Goal: Information Seeking & Learning: Learn about a topic

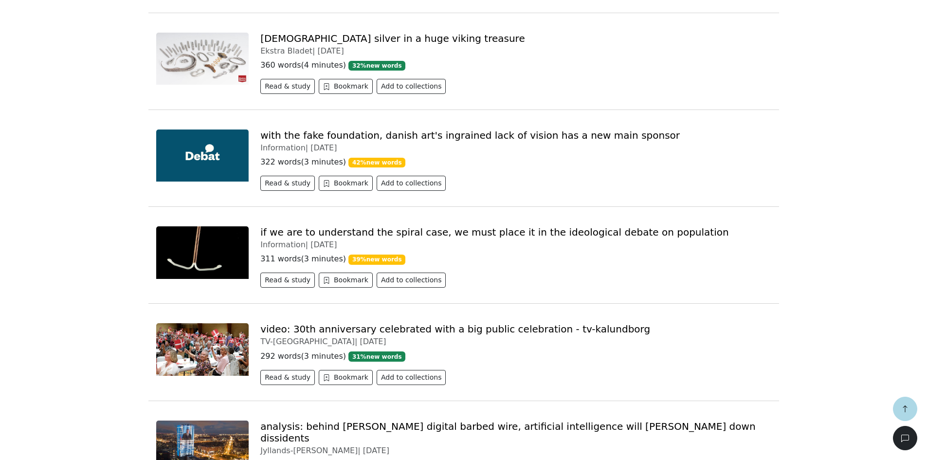
scroll to position [974, 0]
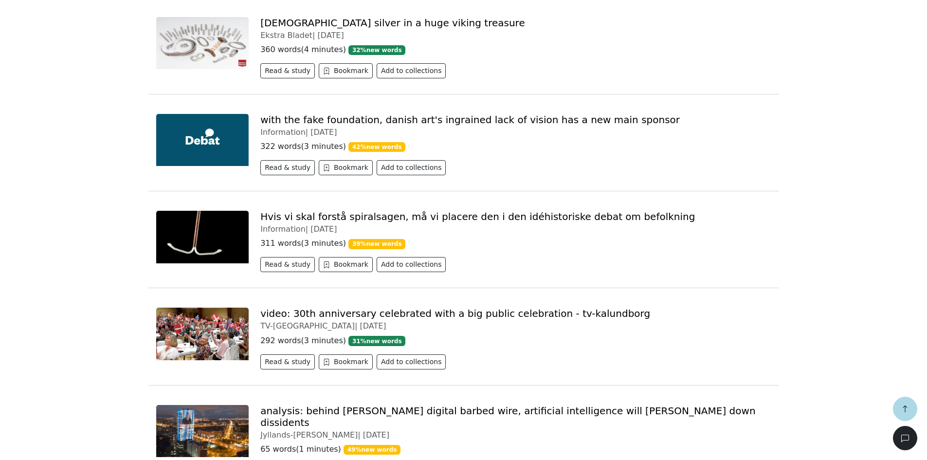
click at [314, 217] on link "Hvis vi skal forstå spiralsagen, må vi placere den i den idéhistoriske debat om…" at bounding box center [477, 217] width 435 height 12
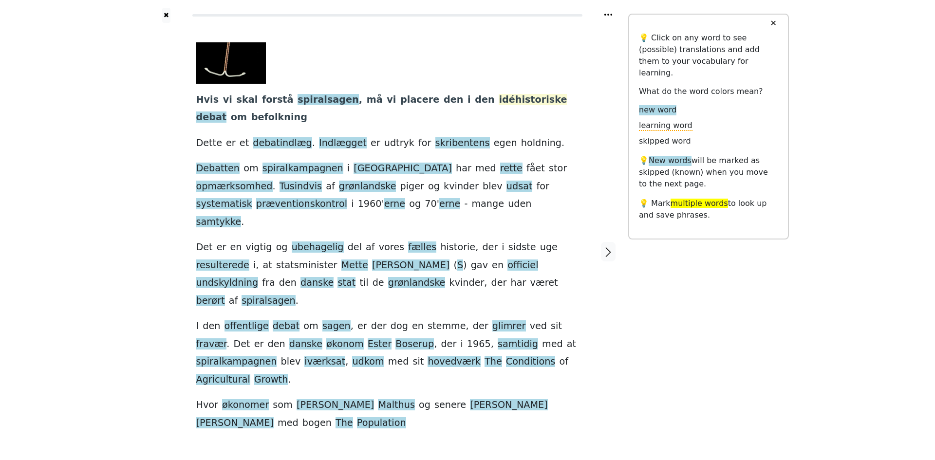
click at [498, 103] on span "idéhistoriske" at bounding box center [532, 100] width 68 height 12
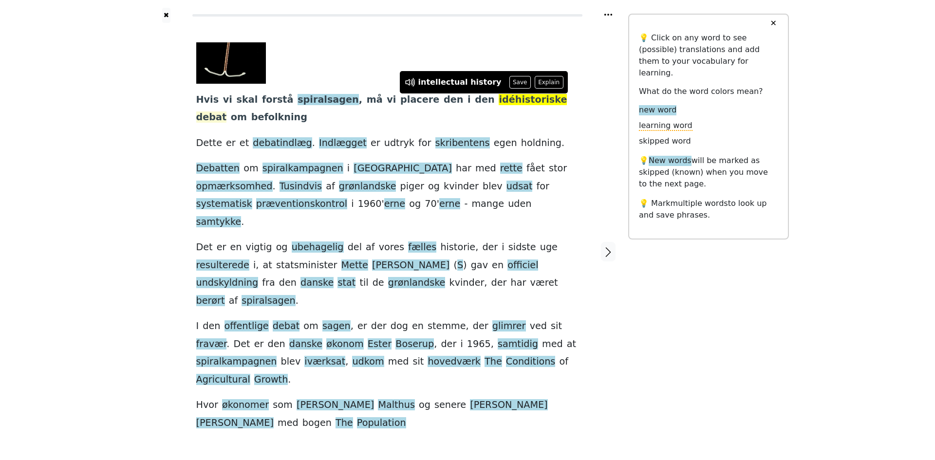
click at [227, 111] on span "debat" at bounding box center [211, 117] width 31 height 12
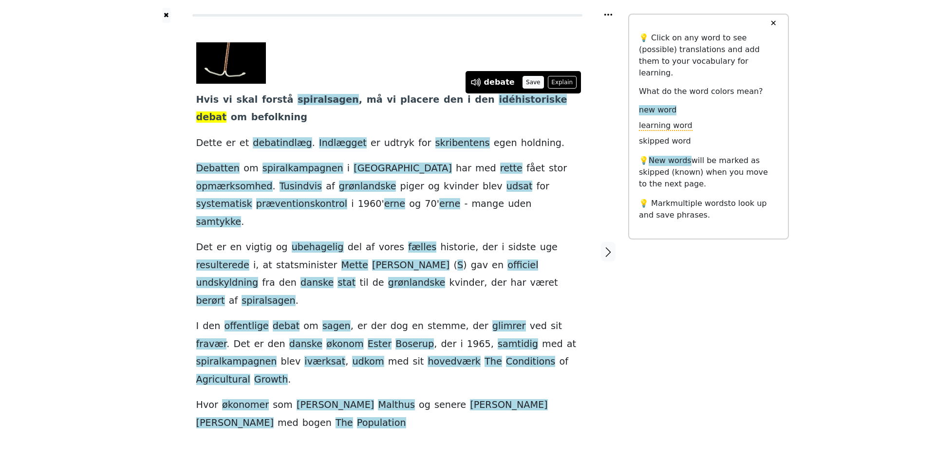
click at [528, 83] on button "Save" at bounding box center [532, 82] width 21 height 13
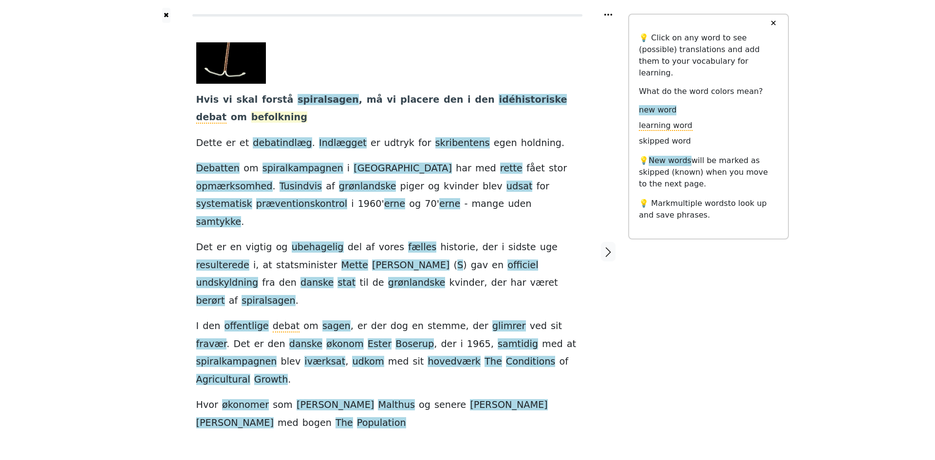
click at [251, 120] on span "befolkning" at bounding box center [279, 117] width 56 height 12
click at [144, 129] on div "✖ Hvis vi skal forstå spiralsagen , må vi placere den i den idéhistoriske debat…" at bounding box center [467, 257] width 935 height 515
click at [134, 293] on div "✖ Hvis vi skal forstå spiralsagen , må vi placere den i den idéhistoriske debat…" at bounding box center [467, 257] width 935 height 515
click at [31, 259] on div "✖ Hvis vi skal forstå spiralsagen , må vi placere den i den idéhistoriske debat…" at bounding box center [467, 257] width 935 height 515
